Goal: Use online tool/utility: Utilize a website feature to perform a specific function

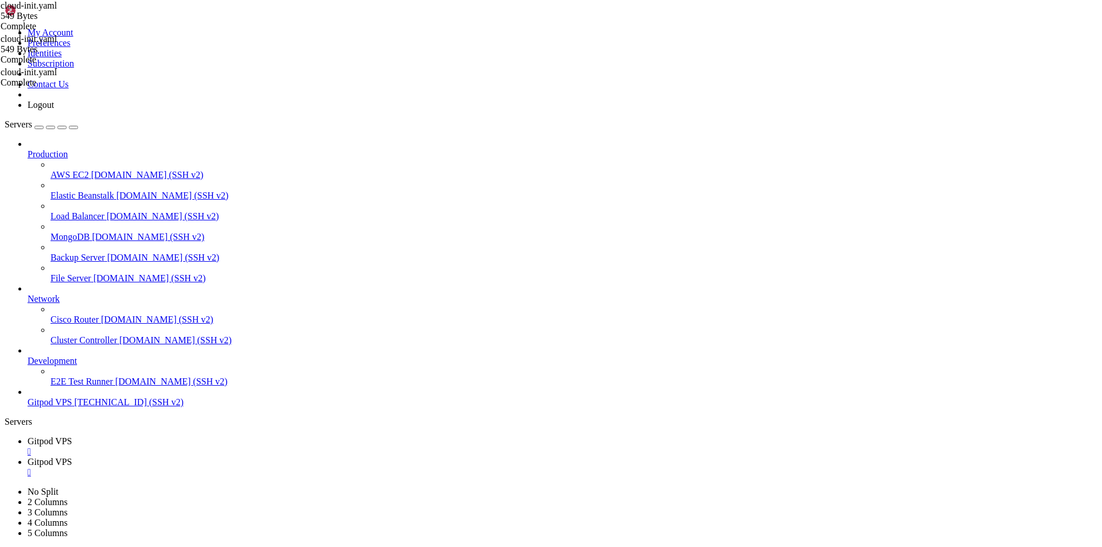
scroll to position [5, 1]
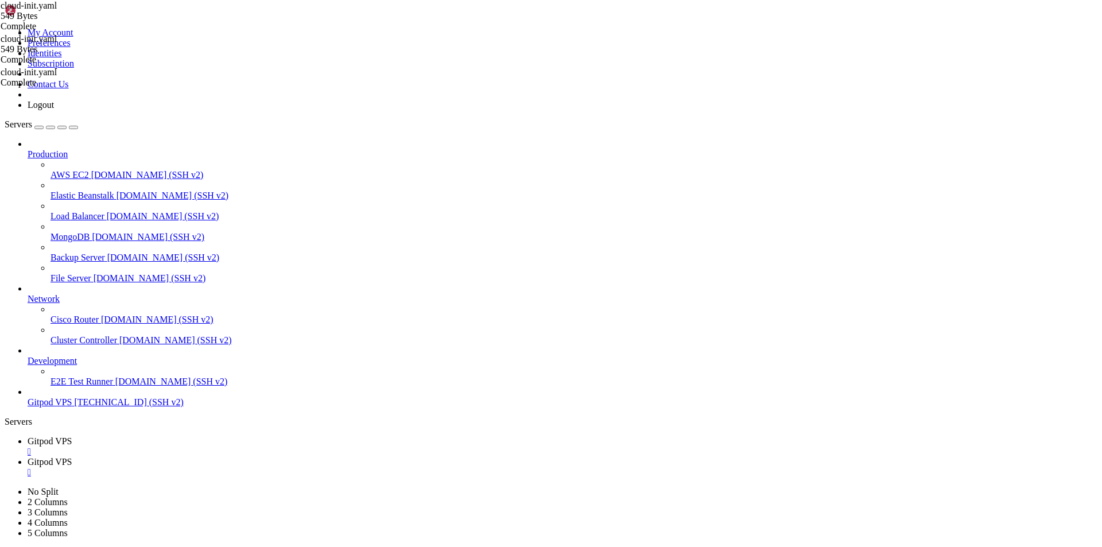
scroll to position [56849, 0]
drag, startPoint x: 32, startPoint y: 1129, endPoint x: 9, endPoint y: 1013, distance: 117.7
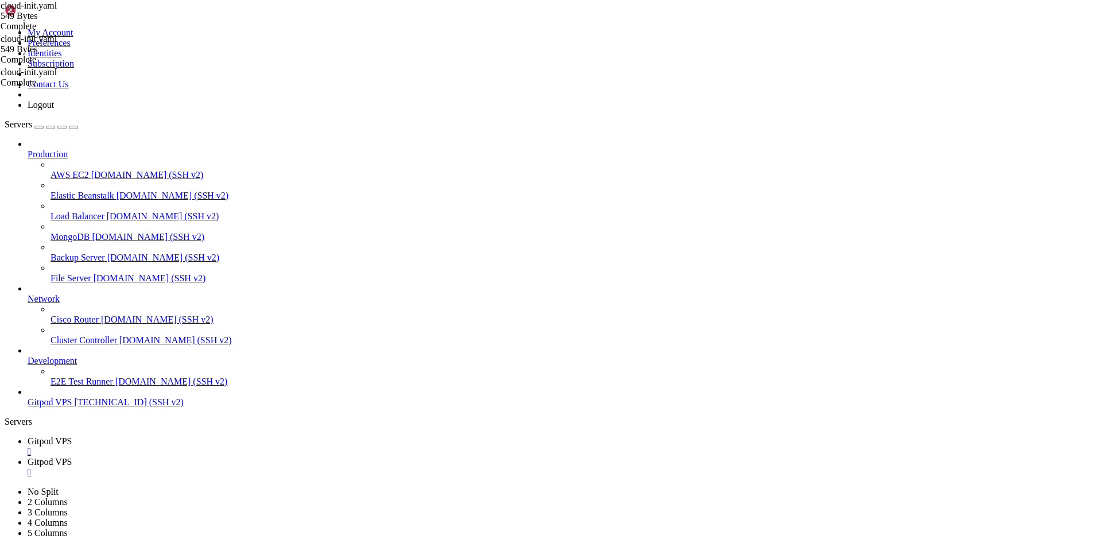
scroll to position [56878, 0]
drag, startPoint x: 85, startPoint y: 1128, endPoint x: 9, endPoint y: 1099, distance: 81.0
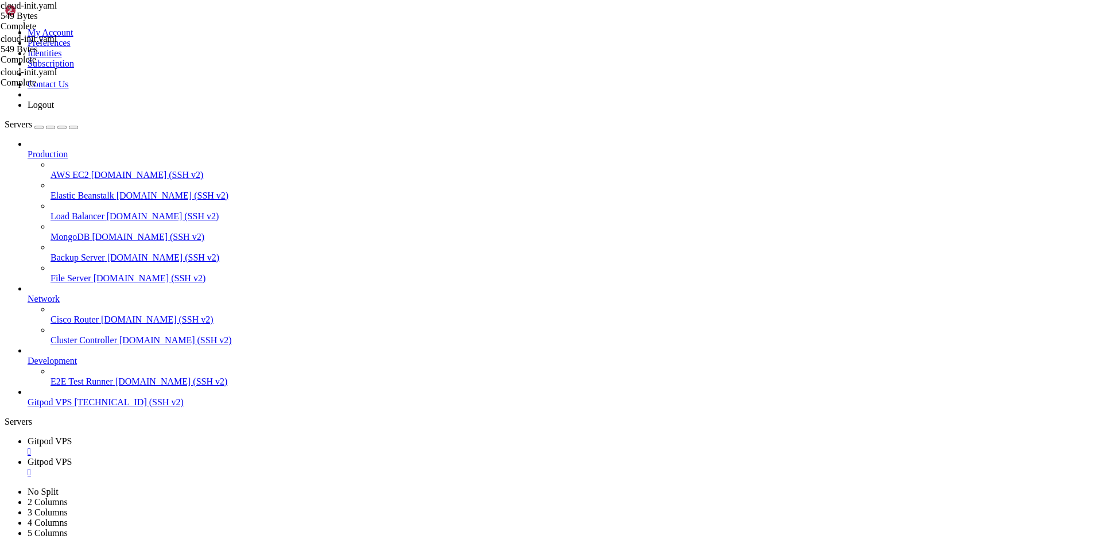
scroll to position [56917, 0]
drag, startPoint x: 86, startPoint y: 1132, endPoint x: 10, endPoint y: 1099, distance: 82.7
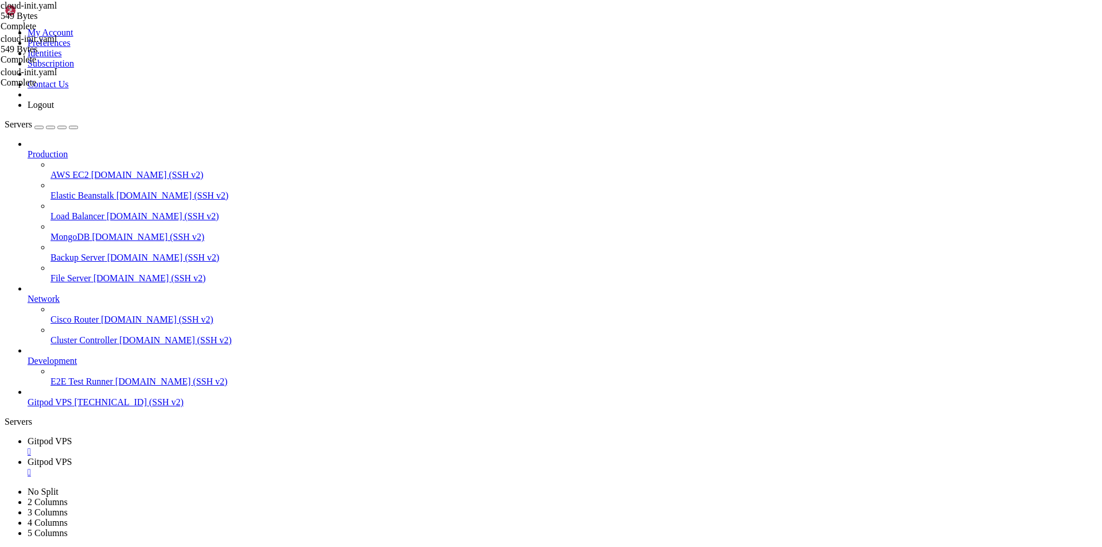
scroll to position [56956, 0]
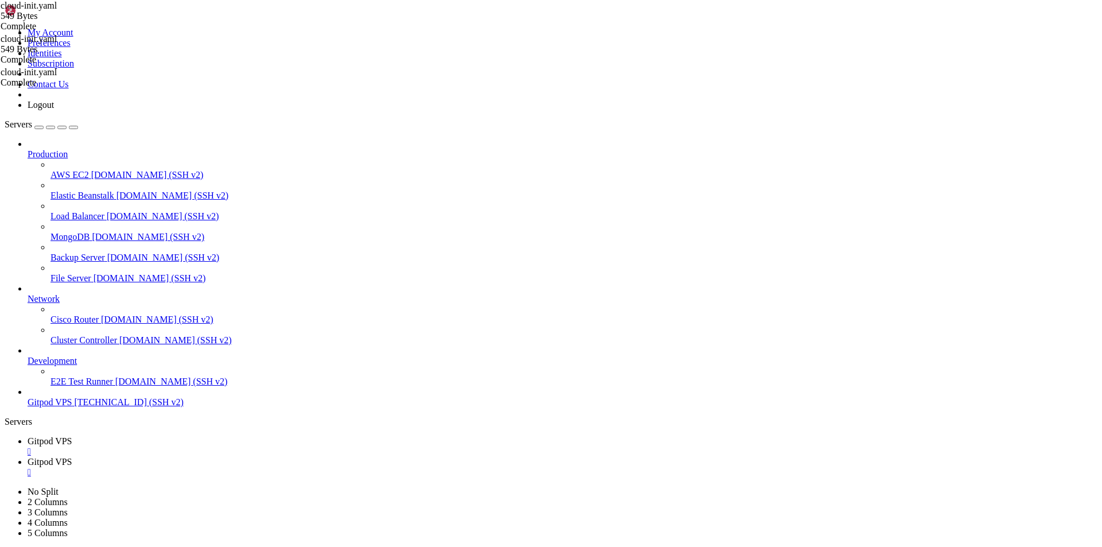
drag, startPoint x: 165, startPoint y: 746, endPoint x: 150, endPoint y: 749, distance: 15.2
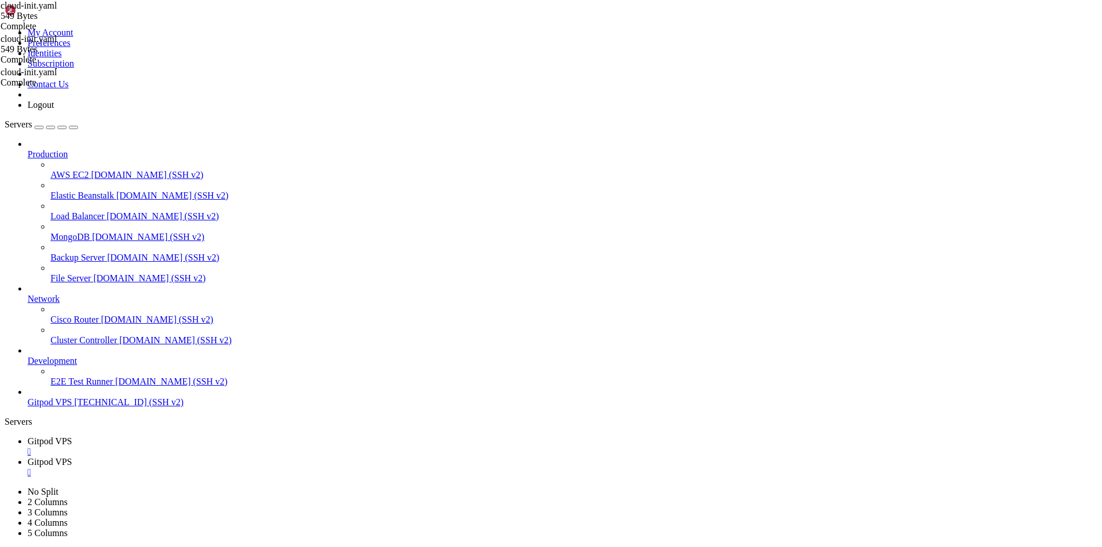
scroll to position [57073, 0]
drag, startPoint x: 93, startPoint y: 1129, endPoint x: 11, endPoint y: 760, distance: 378.0
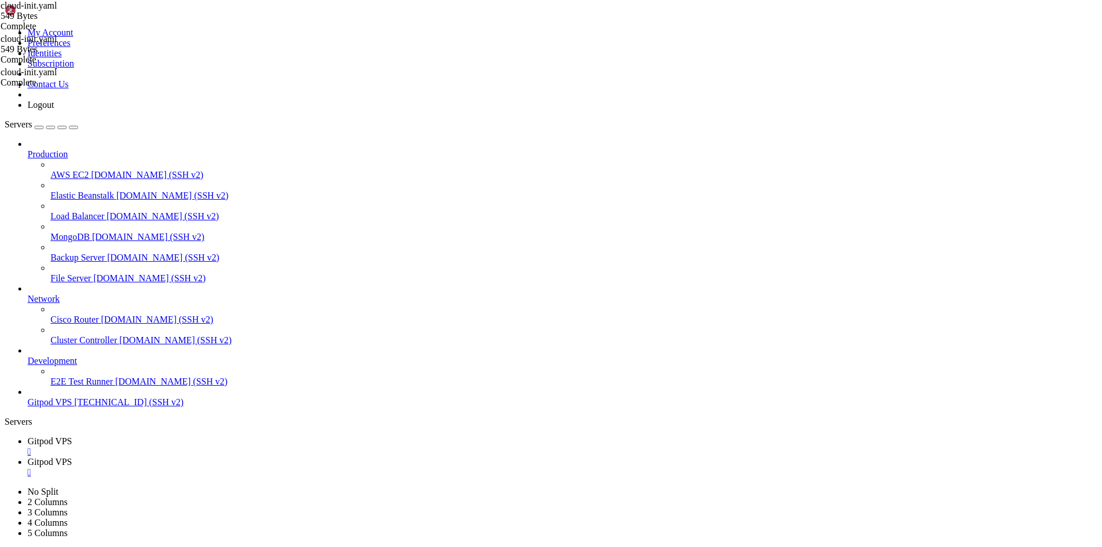
scroll to position [61522, 0]
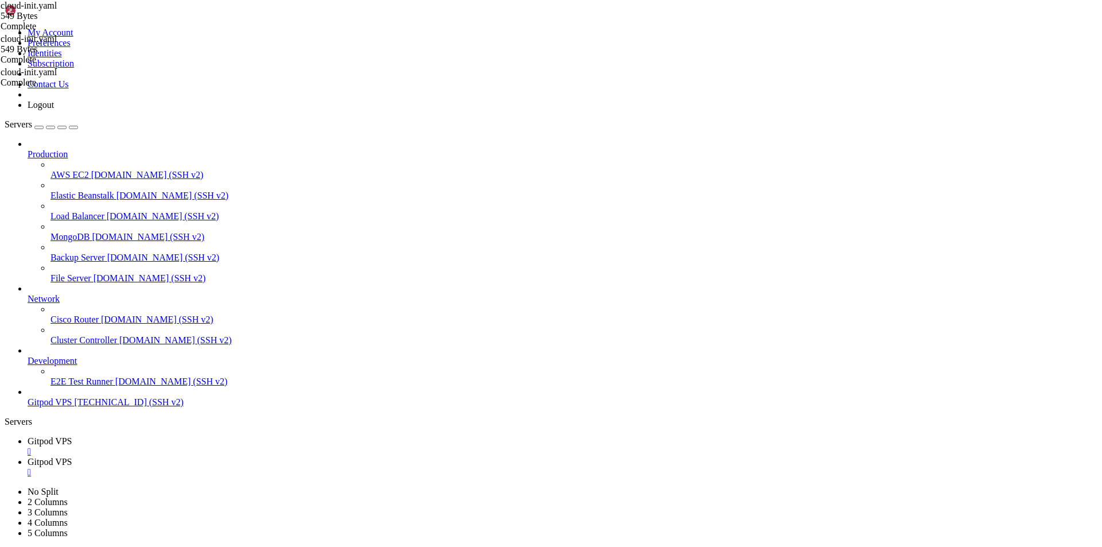
scroll to position [87800, 0]
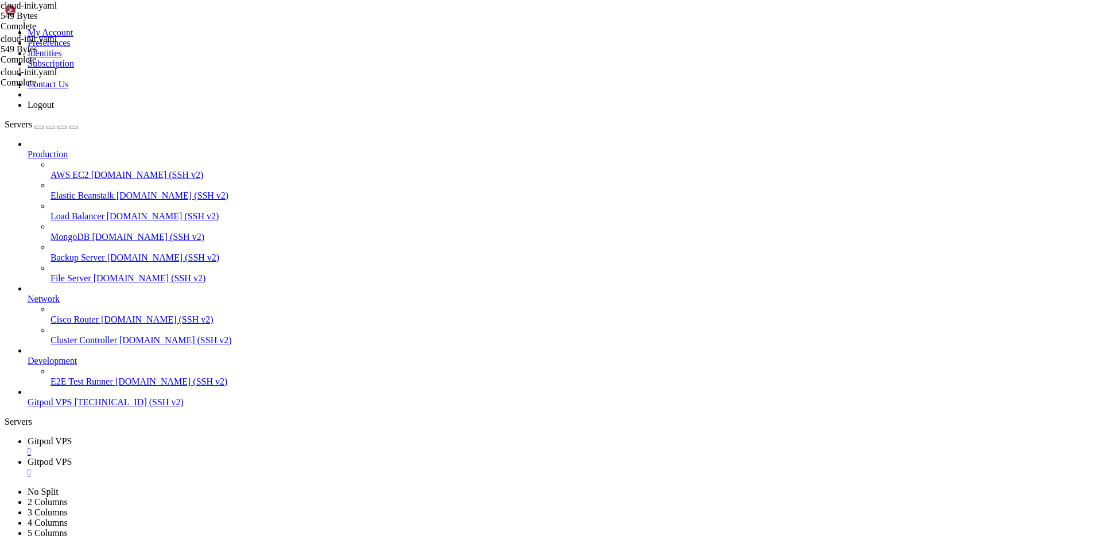
drag, startPoint x: 87, startPoint y: 1130, endPoint x: 9, endPoint y: 760, distance: 378.2
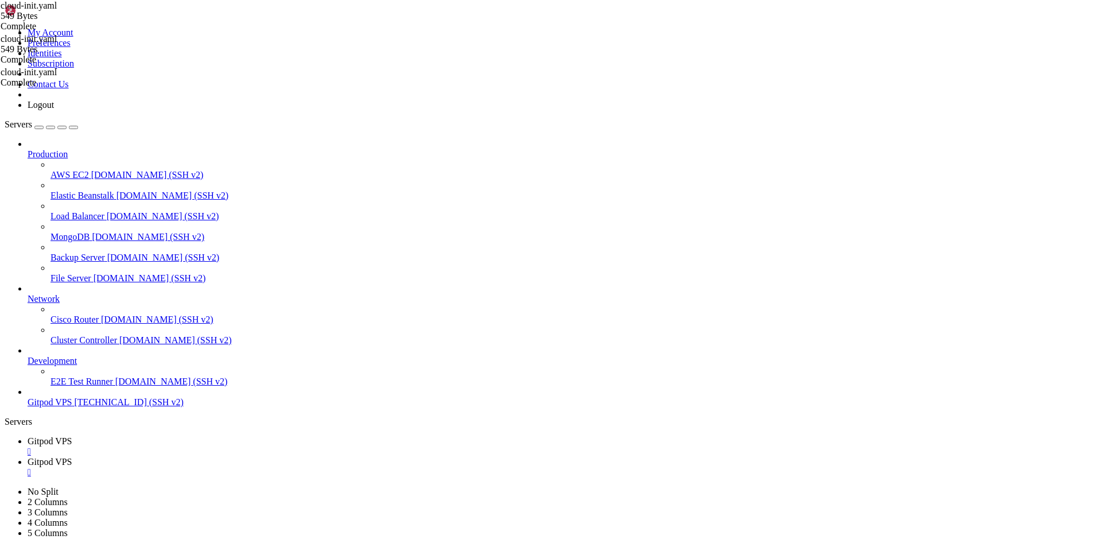
scroll to position [94160, 0]
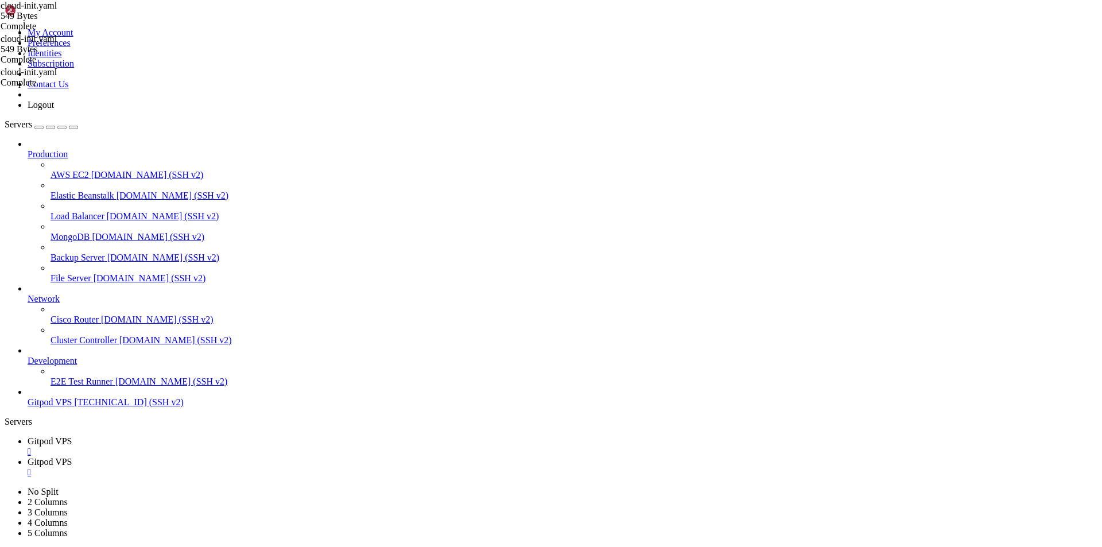
drag, startPoint x: 85, startPoint y: 1129, endPoint x: 10, endPoint y: 1099, distance: 81.4
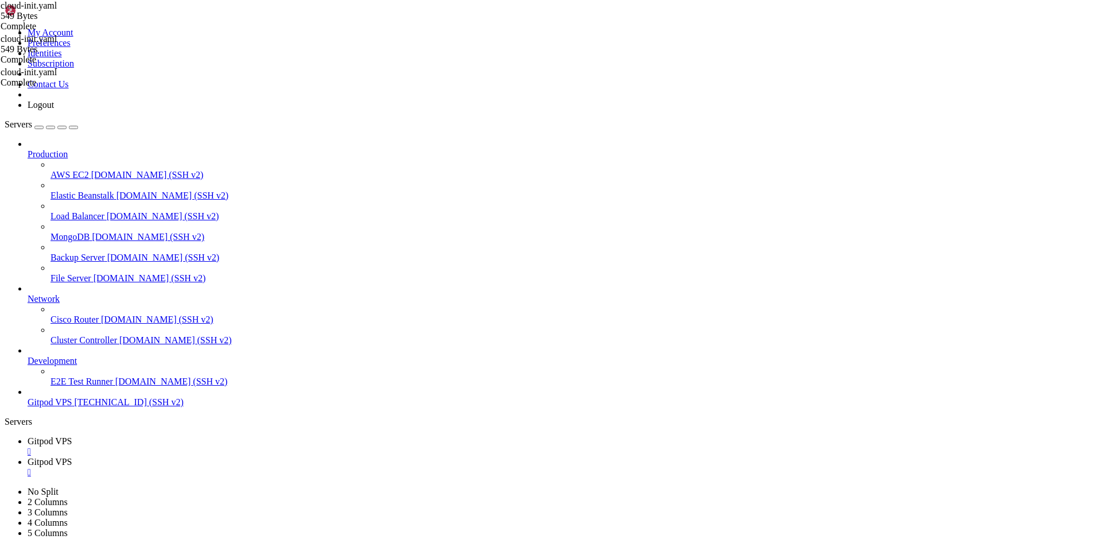
scroll to position [94443, 0]
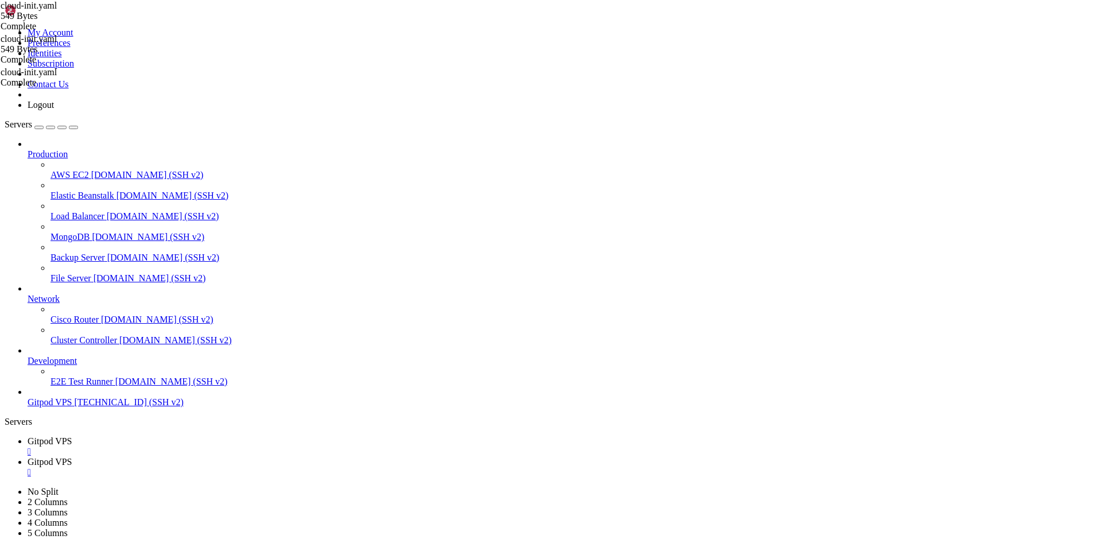
drag, startPoint x: 99, startPoint y: 1127, endPoint x: 11, endPoint y: 874, distance: 267.3
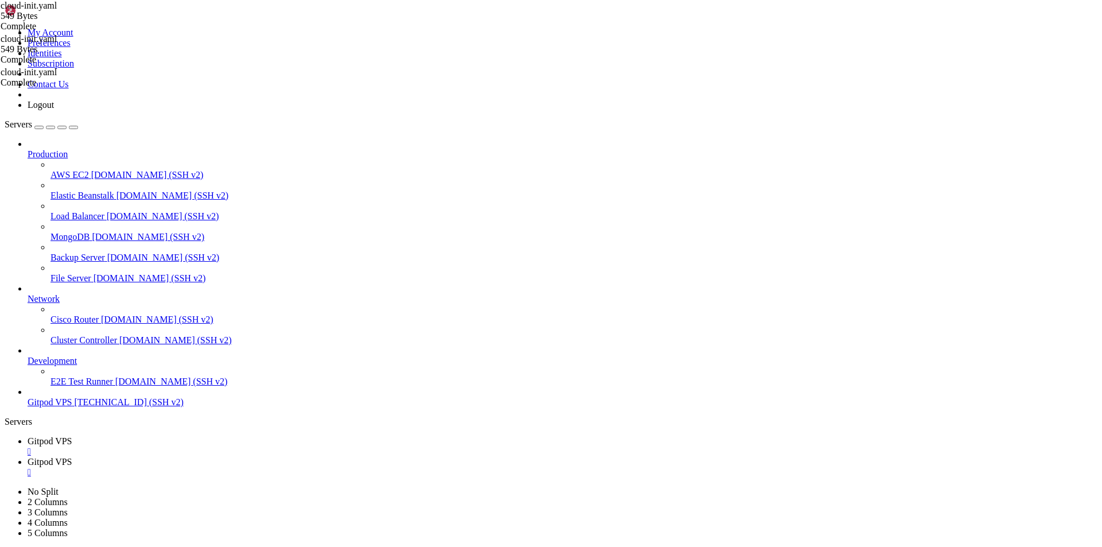
drag, startPoint x: 98, startPoint y: 1130, endPoint x: 9, endPoint y: 1071, distance: 106.8
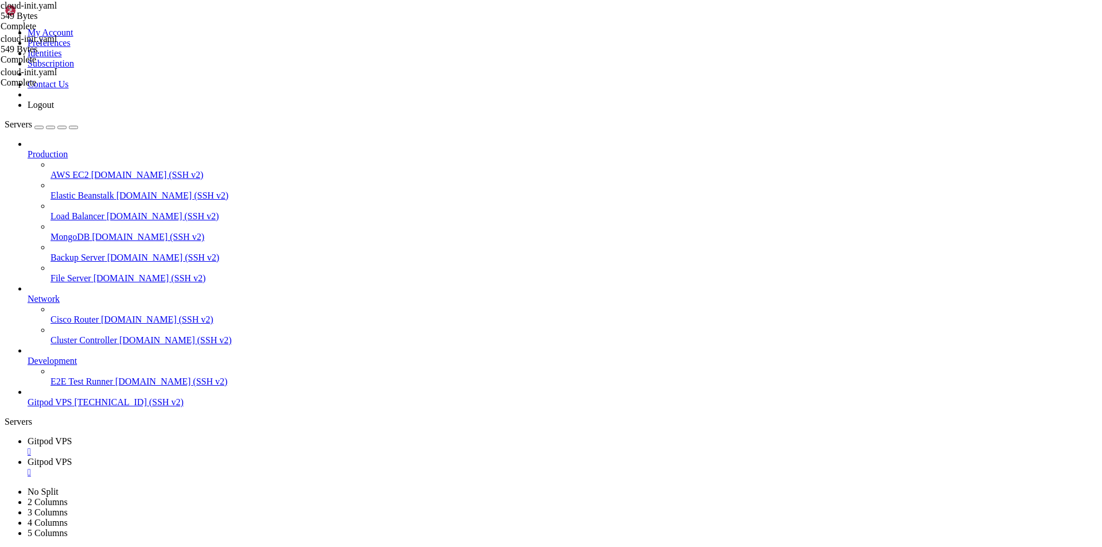
scroll to position [103329, 0]
drag, startPoint x: 224, startPoint y: 1091, endPoint x: 10, endPoint y: 1040, distance: 220.2
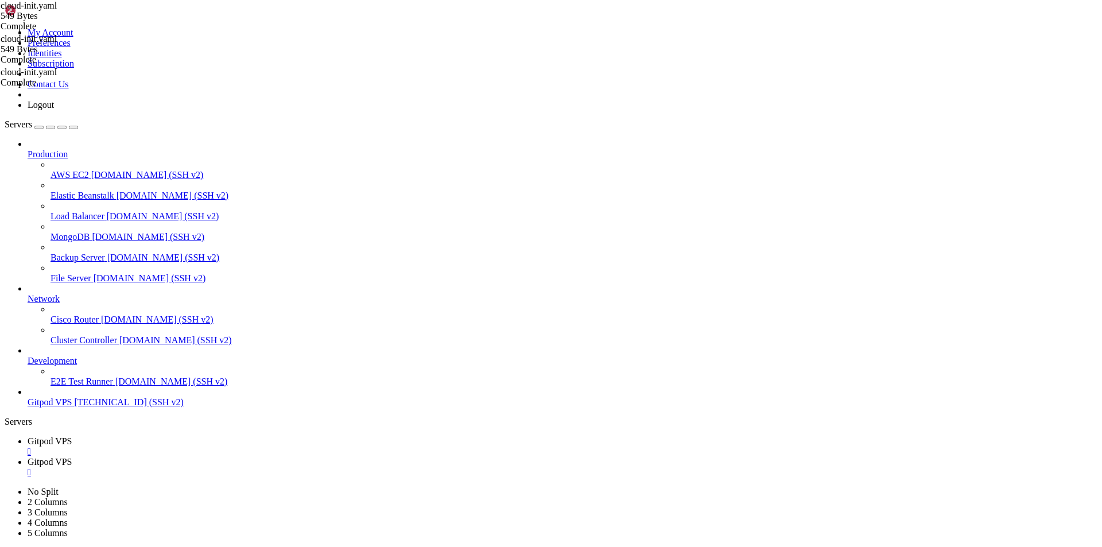
scroll to position [103544, 0]
drag, startPoint x: 279, startPoint y: 1081, endPoint x: 9, endPoint y: 1076, distance: 270.3
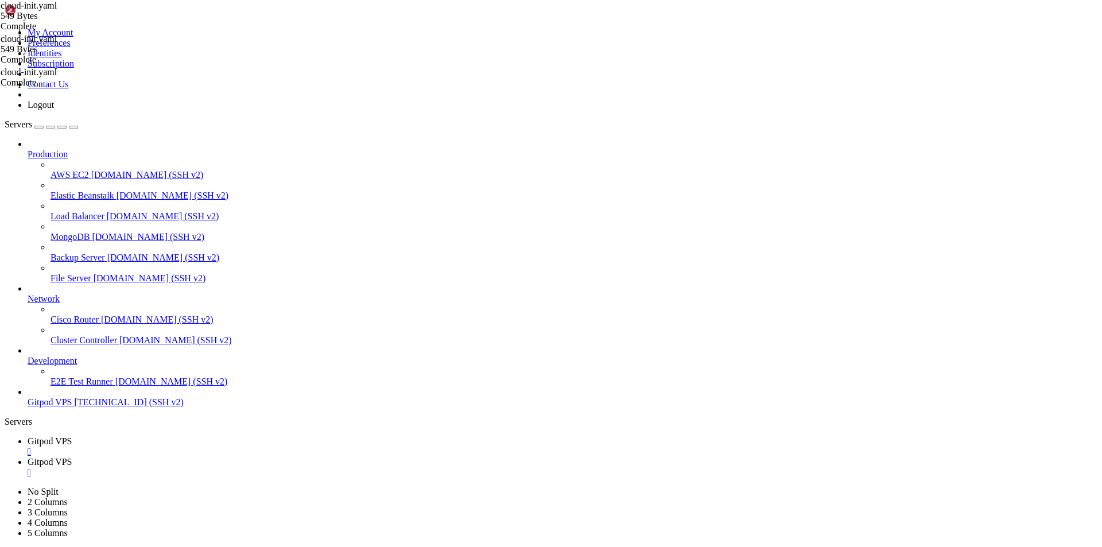
scroll to position [103651, 0]
drag, startPoint x: 285, startPoint y: 1009, endPoint x: 9, endPoint y: 1011, distance: 276.6
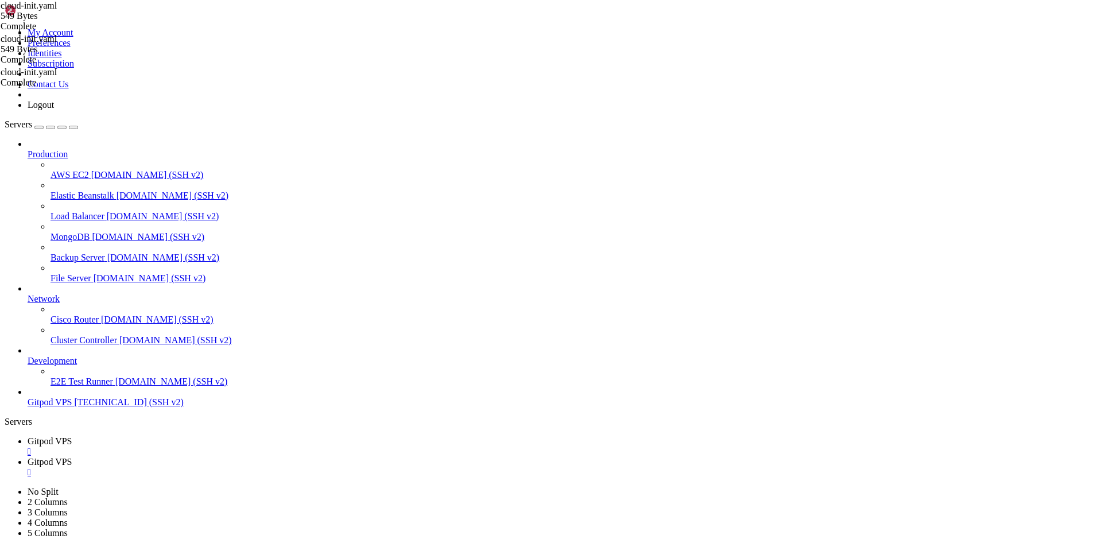
scroll to position [103680, 0]
drag, startPoint x: 170, startPoint y: 1128, endPoint x: 9, endPoint y: 927, distance: 257.5
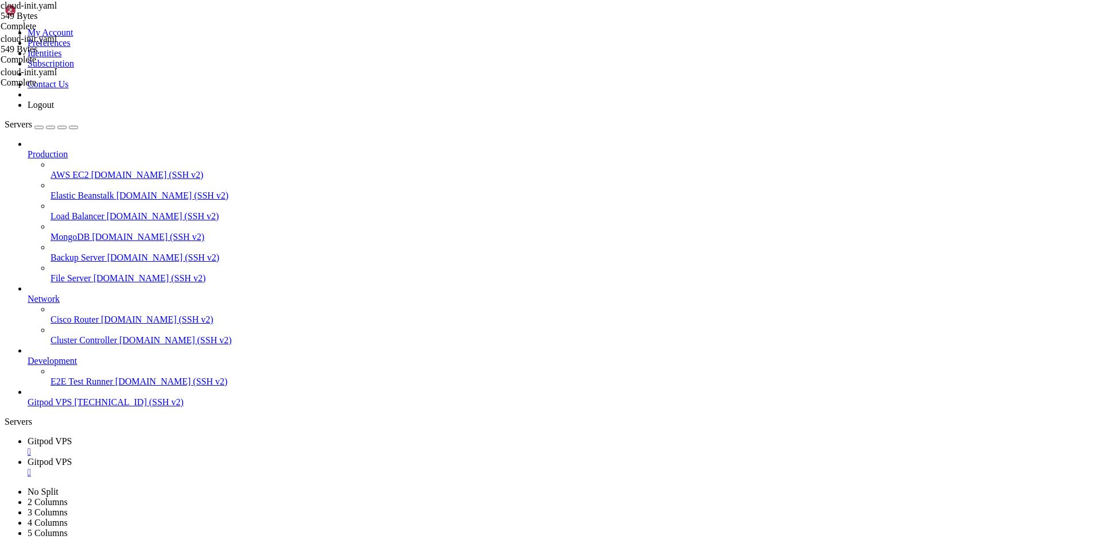
scroll to position [103719, 0]
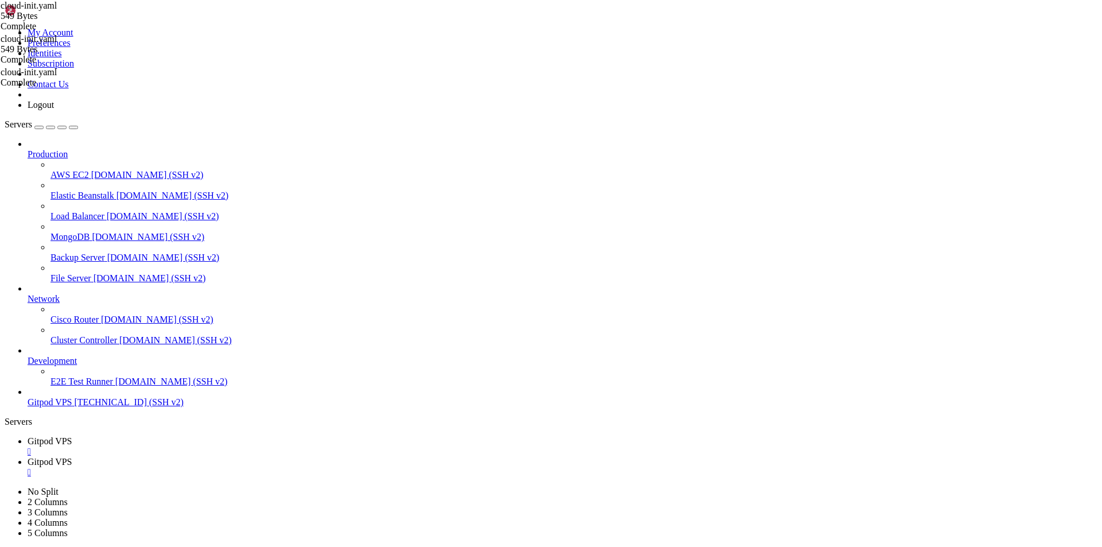
scroll to position [104607, 0]
drag, startPoint x: 147, startPoint y: 1126, endPoint x: 29, endPoint y: 1079, distance: 127.8
drag, startPoint x: 192, startPoint y: 1131, endPoint x: 10, endPoint y: 1064, distance: 193.1
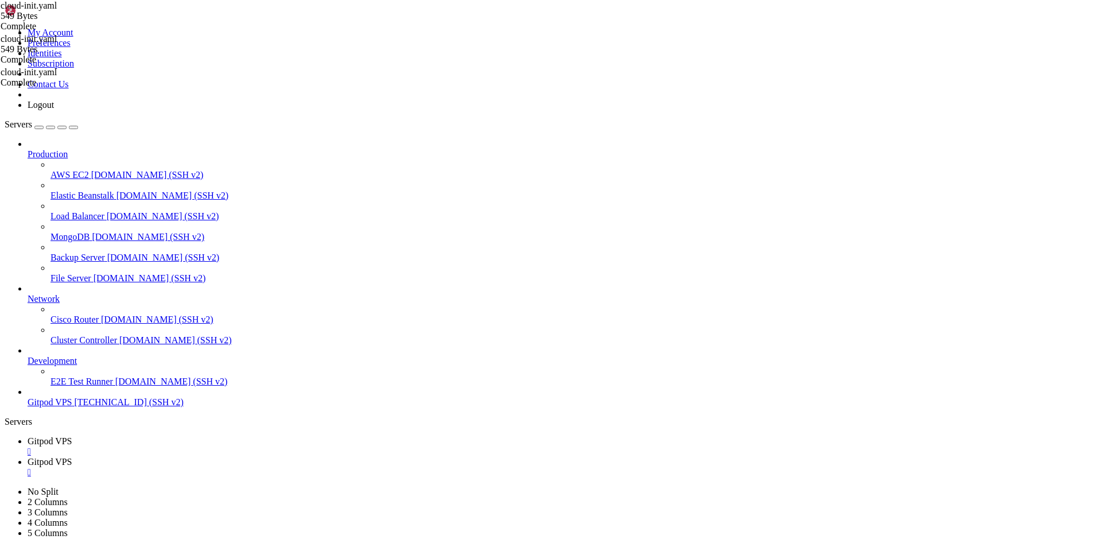
drag, startPoint x: 124, startPoint y: 1118, endPoint x: 9, endPoint y: 1062, distance: 128.0
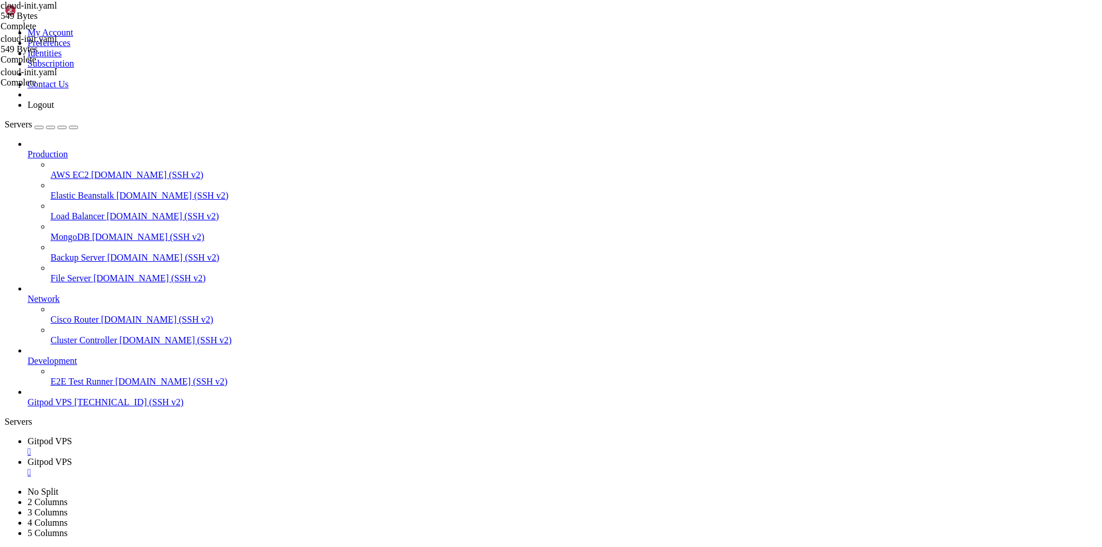
scroll to position [108470, 0]
drag, startPoint x: 188, startPoint y: 1132, endPoint x: 10, endPoint y: 1025, distance: 207.4
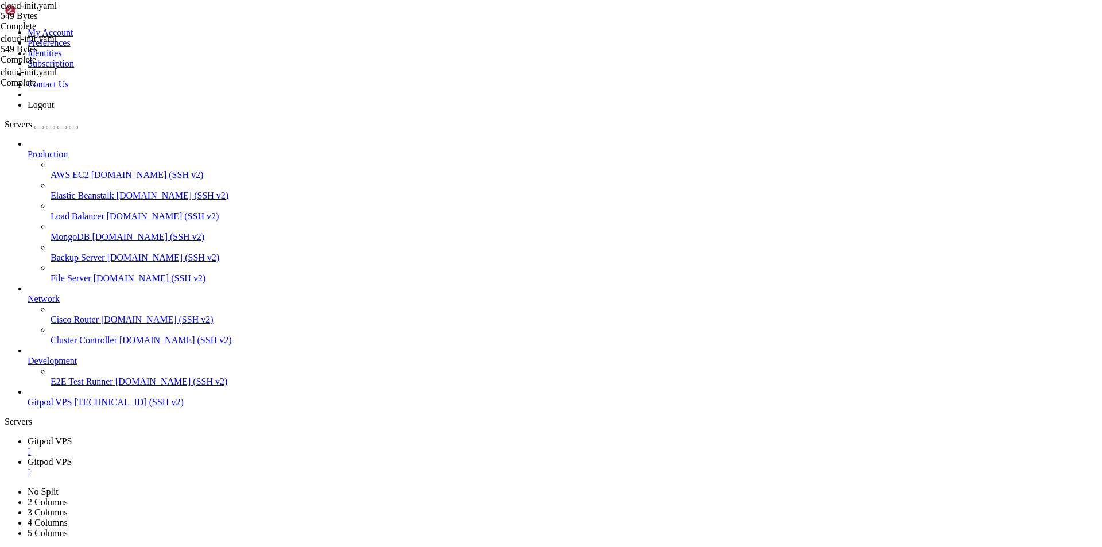
scroll to position [108509, 0]
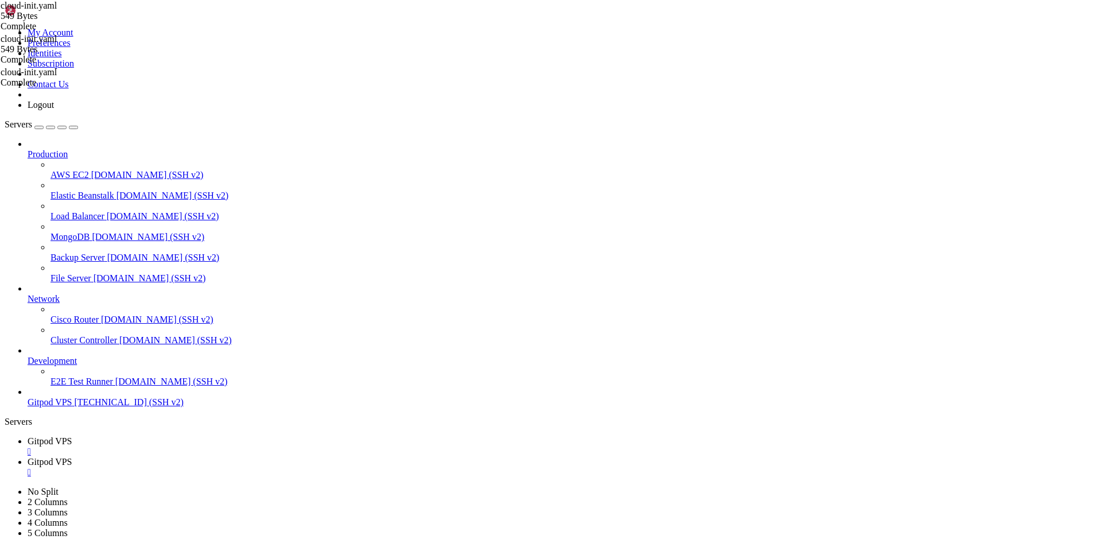
drag, startPoint x: 175, startPoint y: 1129, endPoint x: 9, endPoint y: 763, distance: 402.4
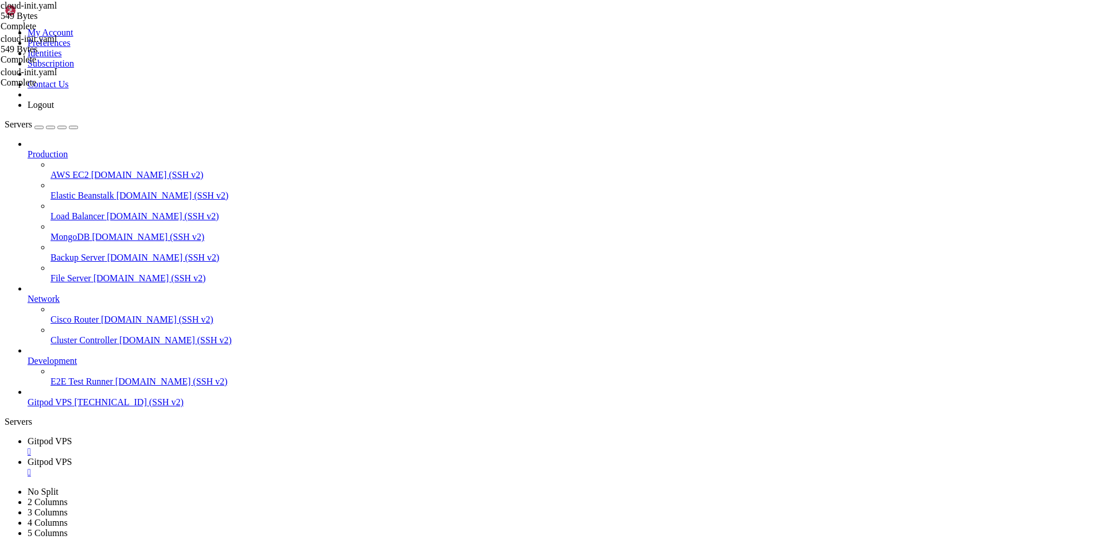
scroll to position [109494, 0]
